Goal: Information Seeking & Learning: Learn about a topic

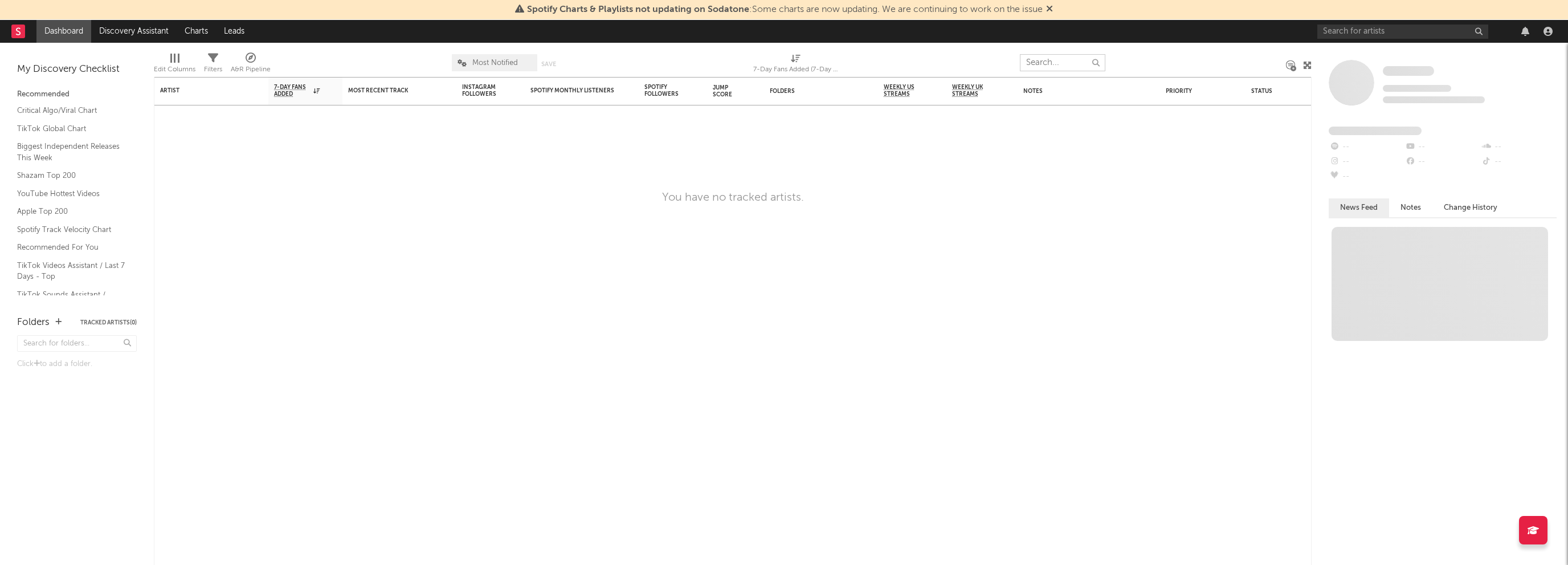
click at [1069, 63] on input "text" at bounding box center [1063, 63] width 85 height 17
type input "aphex"
click at [1050, 66] on input "aphex" at bounding box center [1063, 63] width 85 height 17
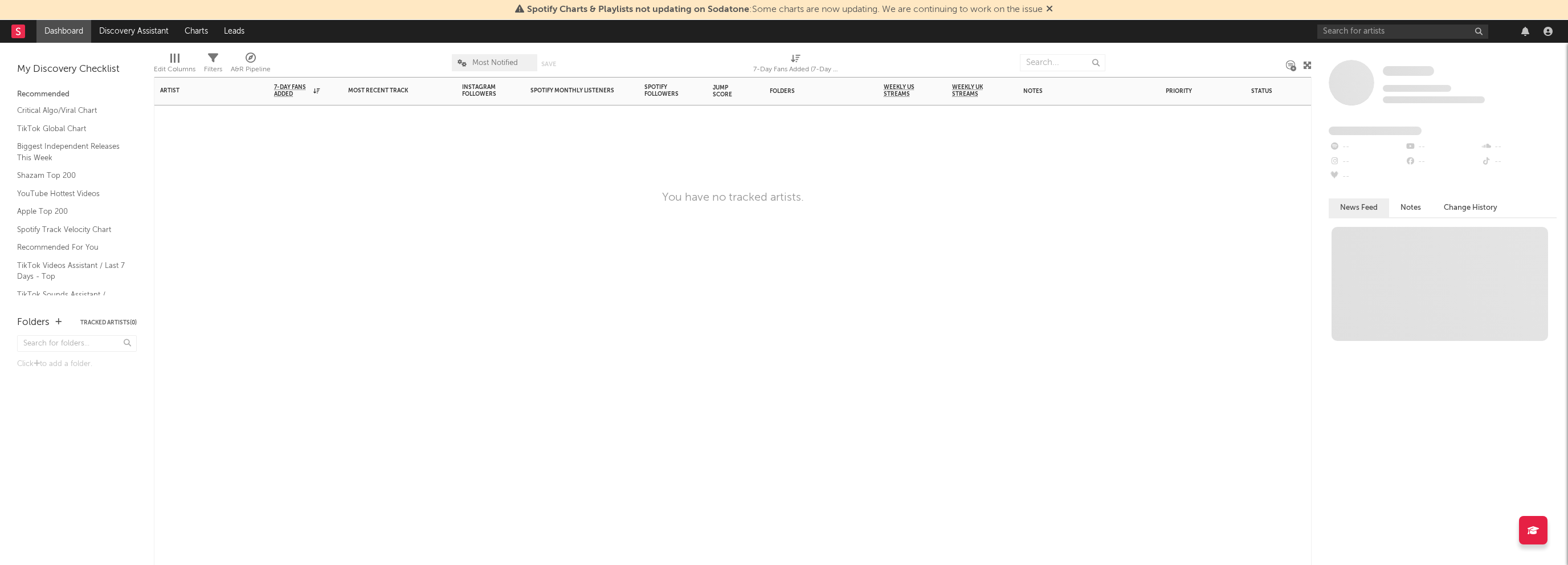
click at [284, 169] on div "Artist Notifications 7-Day Fans Added WoW % Change Most Recent Track Popularity…" at bounding box center [732, 321] width 1158 height 488
click at [1032, 194] on div "You have no tracked artists." at bounding box center [732, 198] width 1158 height 13
click at [1373, 35] on input "text" at bounding box center [1403, 32] width 171 height 14
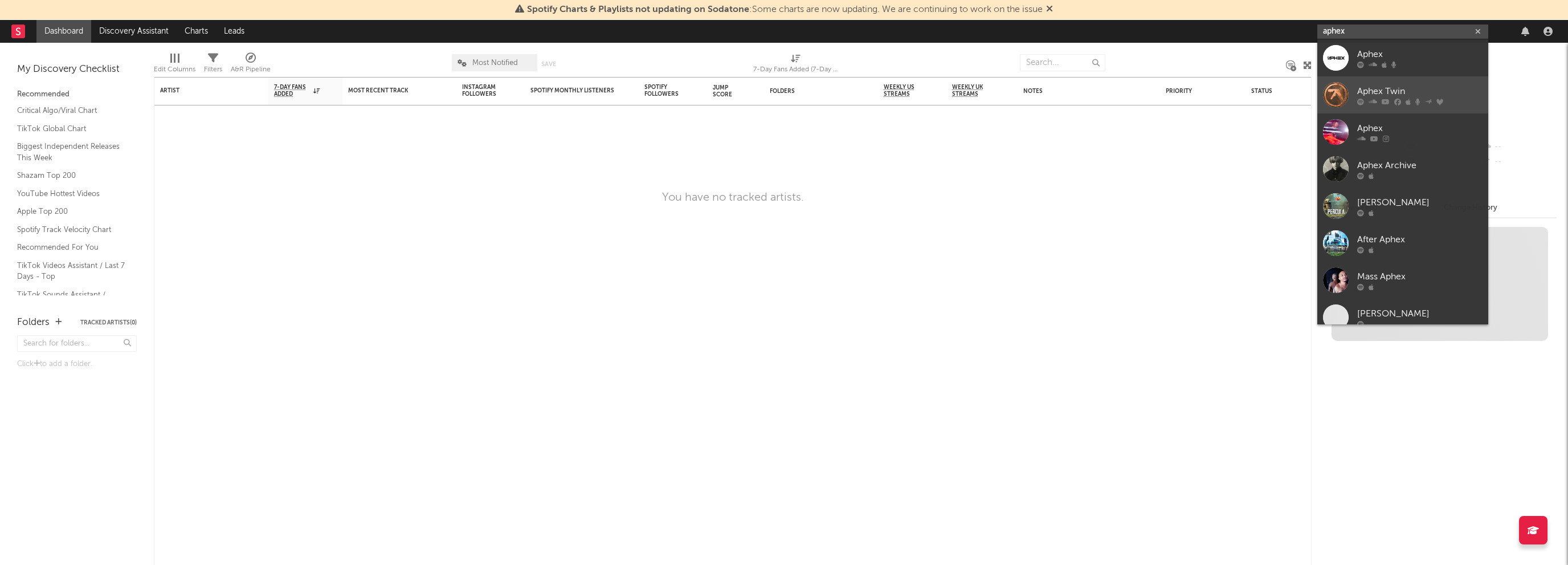
type input "aphex"
click at [1475, 88] on div "Aphex Twin" at bounding box center [1421, 91] width 126 height 13
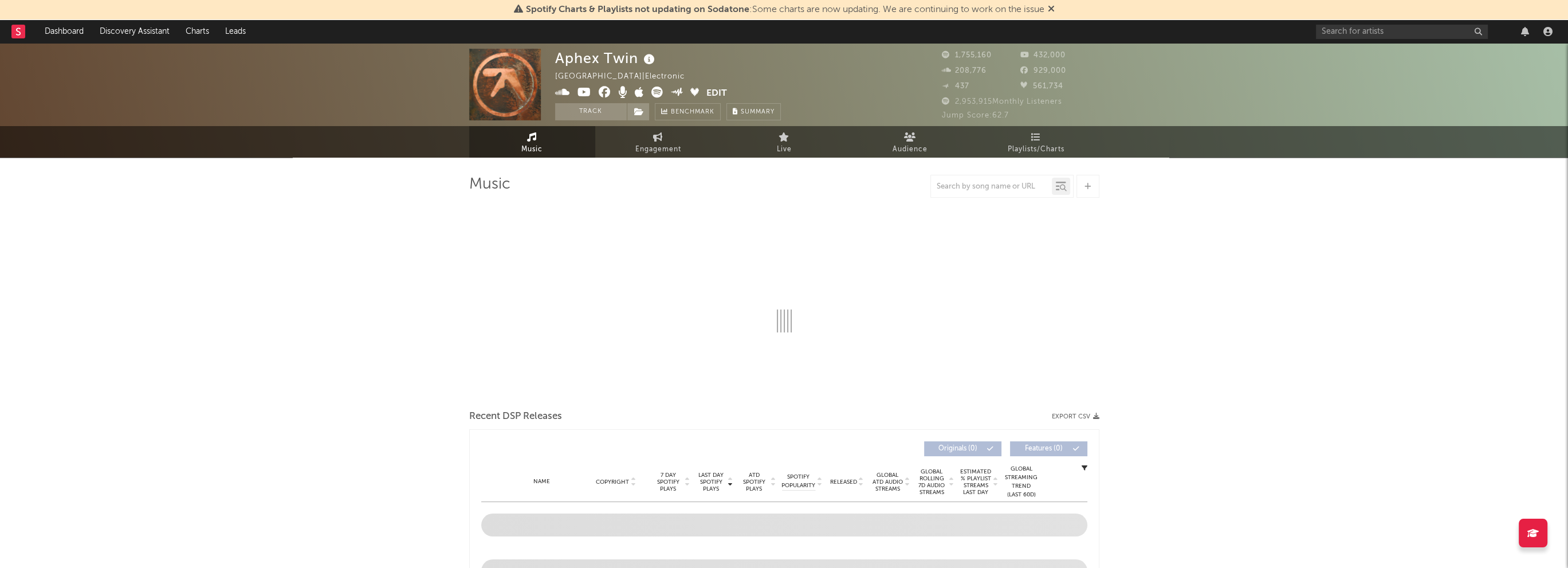
select select "6m"
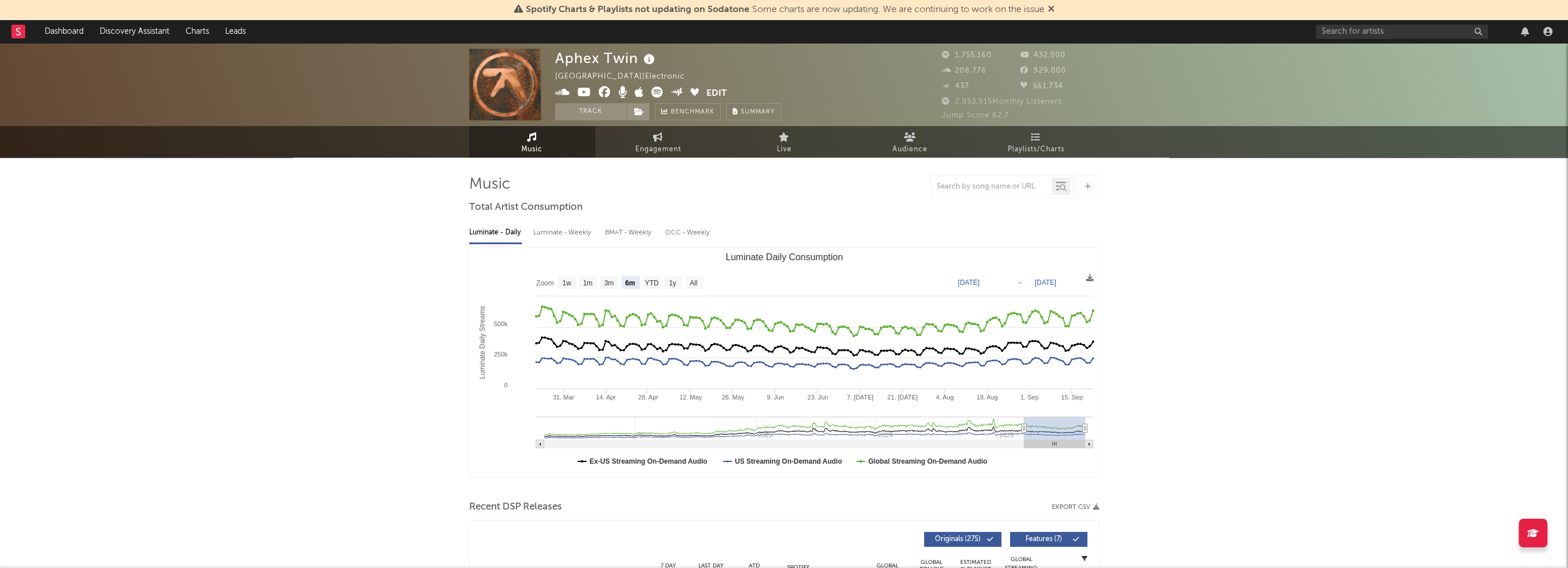
drag, startPoint x: 1086, startPoint y: 430, endPoint x: 1205, endPoint y: 437, distance: 119.2
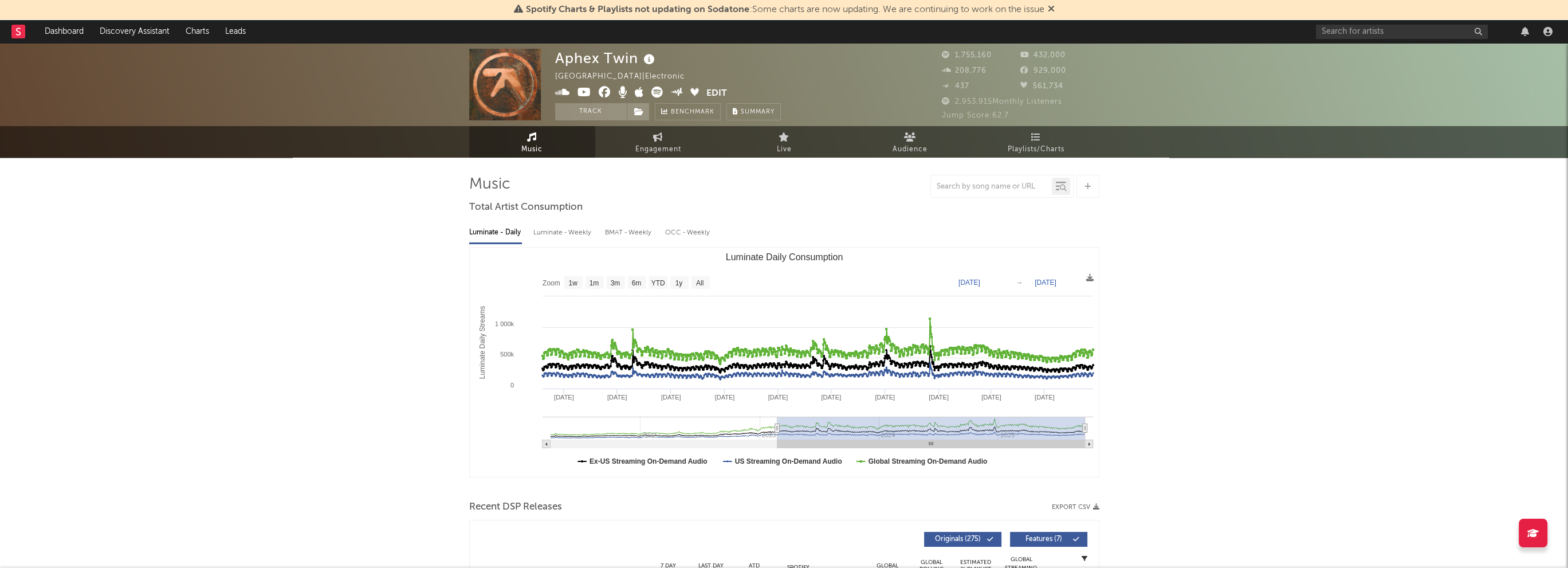
type input "[DATE]"
